Goal: Task Accomplishment & Management: Manage account settings

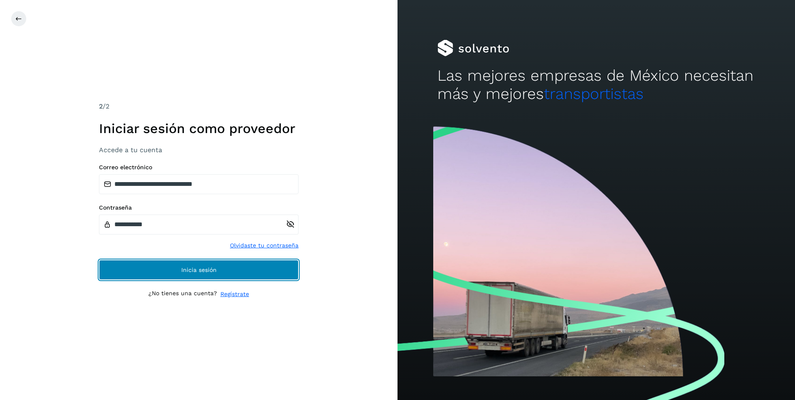
click at [234, 261] on button "Inicia sesión" at bounding box center [199, 270] width 200 height 20
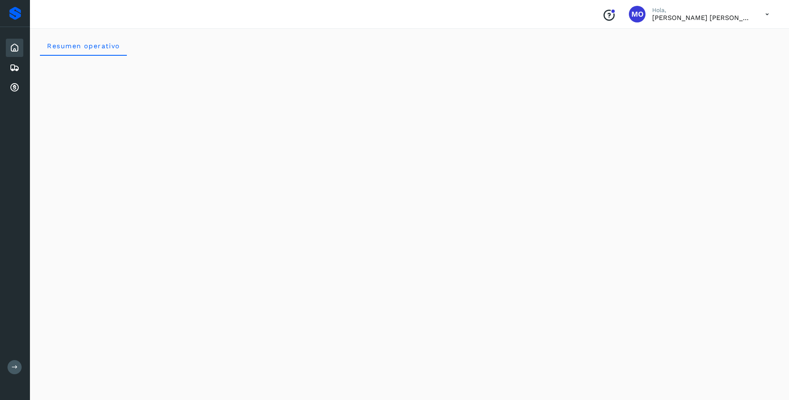
click at [766, 15] on icon at bounding box center [766, 14] width 17 height 17
click at [13, 88] on icon at bounding box center [15, 88] width 10 height 10
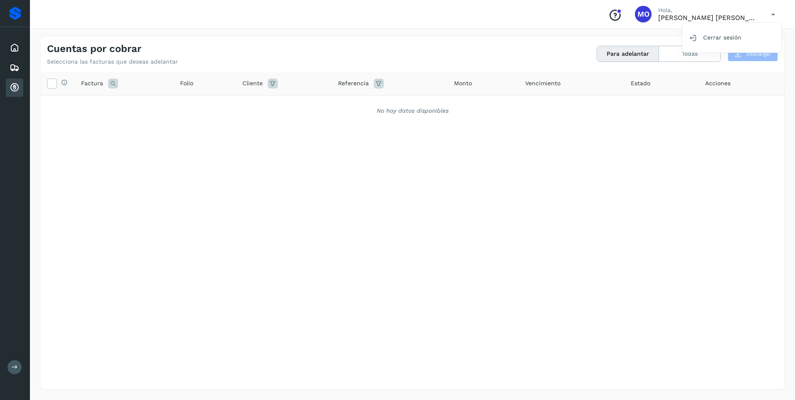
click at [520, 57] on div at bounding box center [397, 200] width 795 height 400
click at [16, 67] on icon at bounding box center [15, 68] width 10 height 10
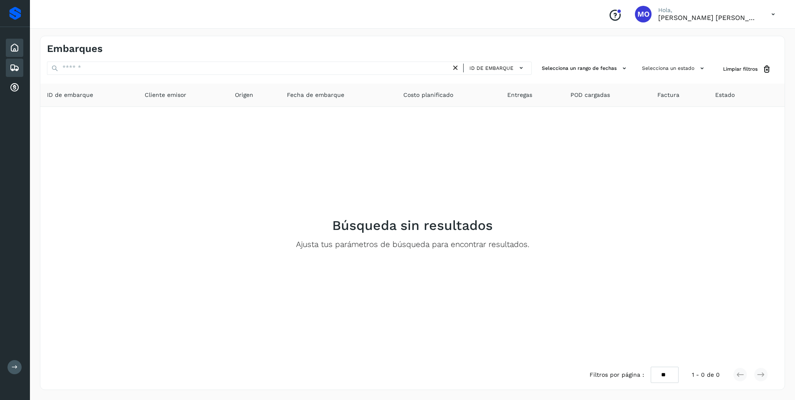
click at [17, 49] on icon at bounding box center [15, 48] width 10 height 10
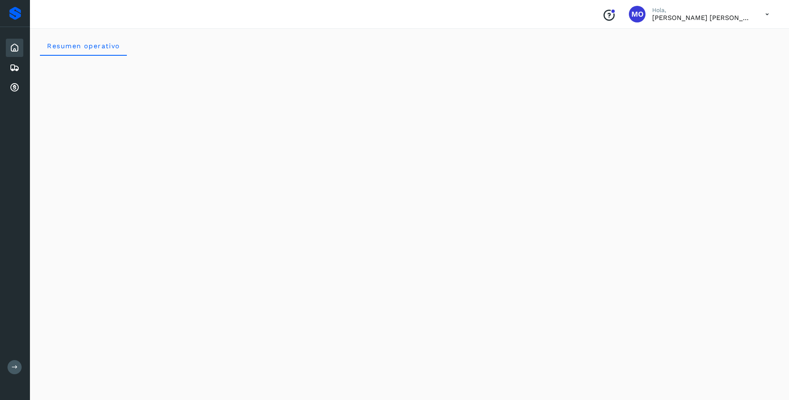
click at [12, 14] on div "Proveedores" at bounding box center [15, 13] width 12 height 13
click at [769, 16] on icon at bounding box center [766, 14] width 17 height 17
click at [698, 39] on div "Cerrar sesión" at bounding box center [725, 38] width 99 height 16
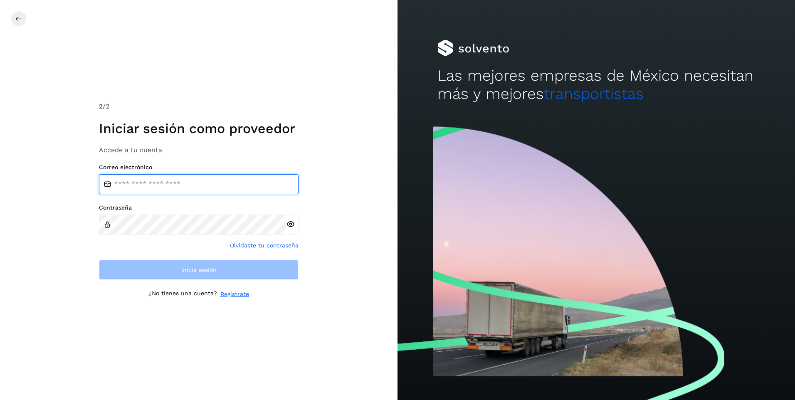
type input "**********"
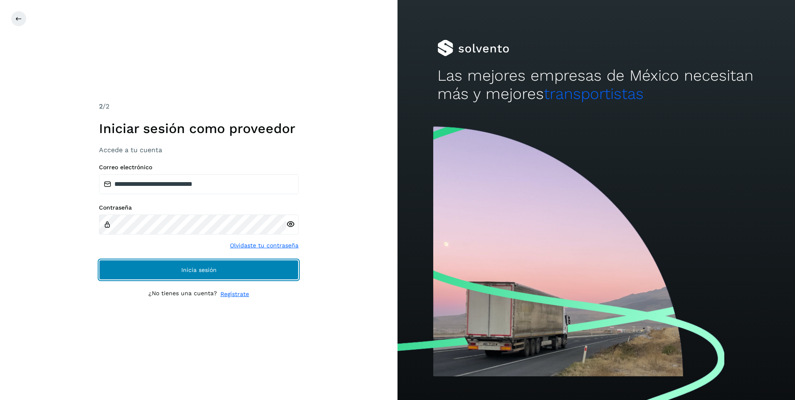
click at [213, 264] on button "Inicia sesión" at bounding box center [199, 270] width 200 height 20
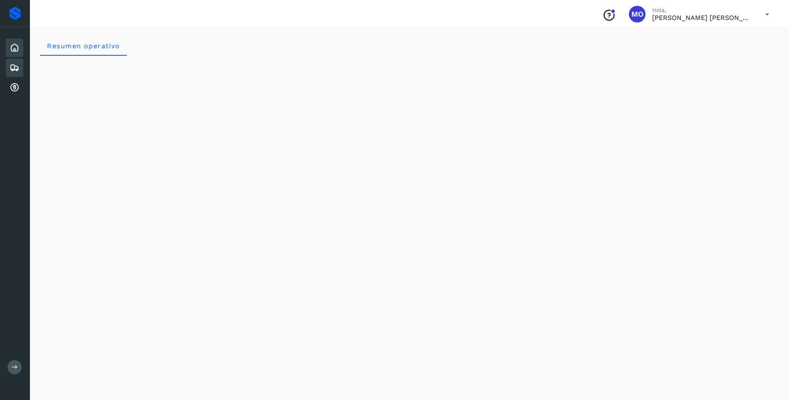
click at [19, 68] on icon at bounding box center [15, 68] width 10 height 10
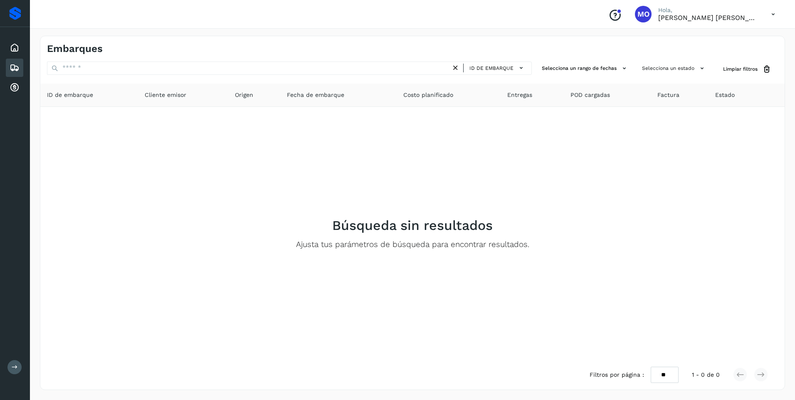
click at [773, 15] on icon at bounding box center [772, 14] width 17 height 17
click at [726, 41] on div "Cerrar sesión" at bounding box center [731, 38] width 99 height 16
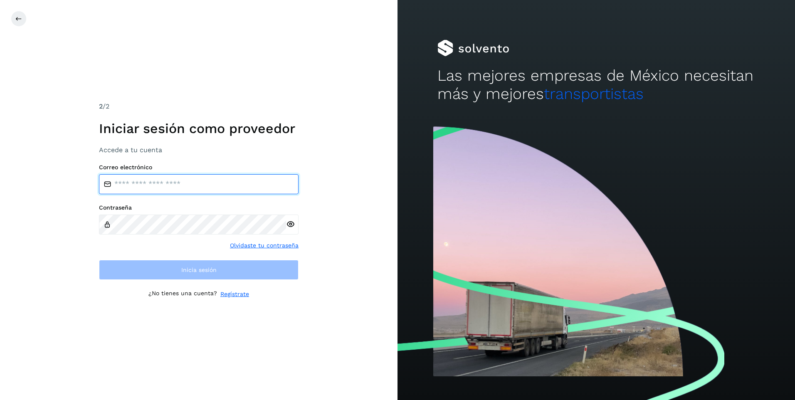
type input "**********"
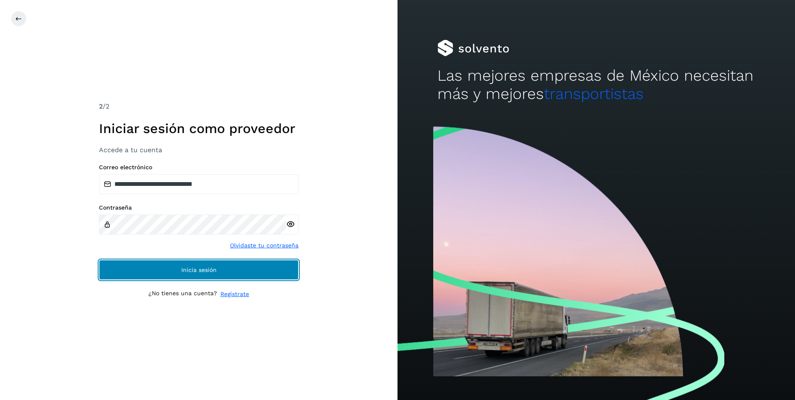
click at [202, 276] on button "Inicia sesión" at bounding box center [199, 270] width 200 height 20
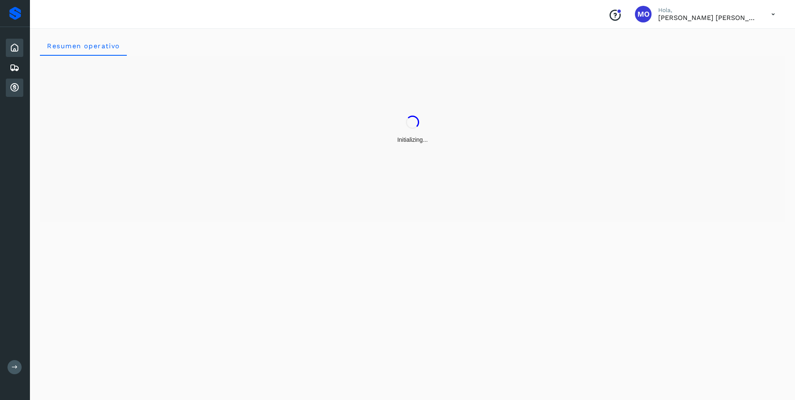
click at [14, 86] on icon at bounding box center [15, 88] width 10 height 10
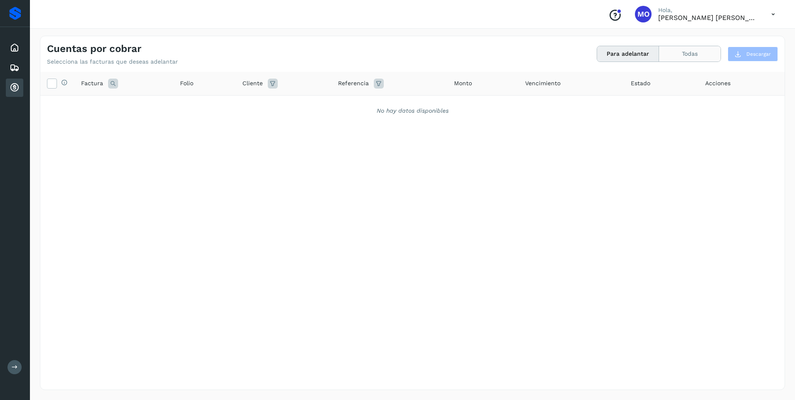
click at [671, 58] on button "Todas" at bounding box center [690, 53] width 62 height 15
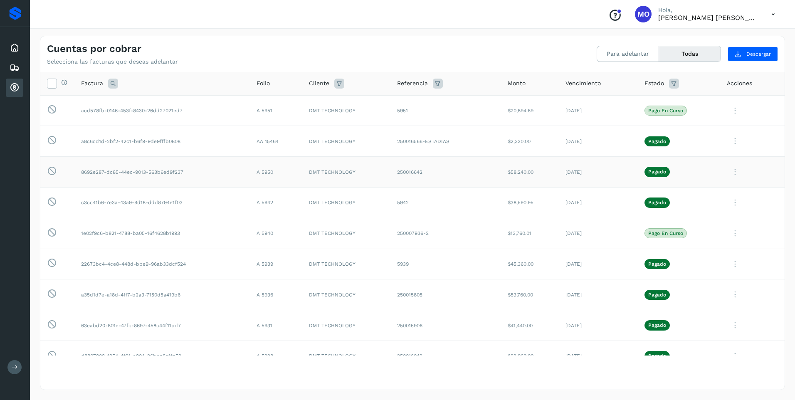
click at [730, 172] on icon at bounding box center [735, 171] width 17 height 17
click at [709, 242] on button "CEP" at bounding box center [727, 241] width 99 height 16
click at [730, 143] on icon at bounding box center [735, 141] width 17 height 17
click at [705, 212] on button "CEP" at bounding box center [727, 210] width 99 height 16
click at [14, 88] on icon at bounding box center [15, 88] width 10 height 10
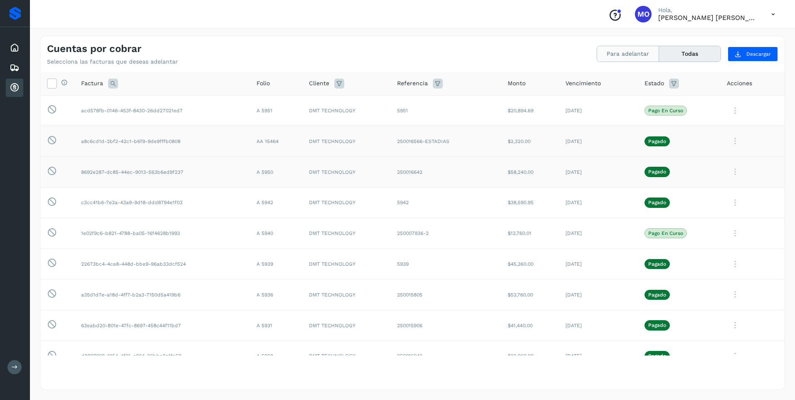
click at [626, 56] on button "Para adelantar" at bounding box center [628, 53] width 62 height 15
